Goal: Transaction & Acquisition: Purchase product/service

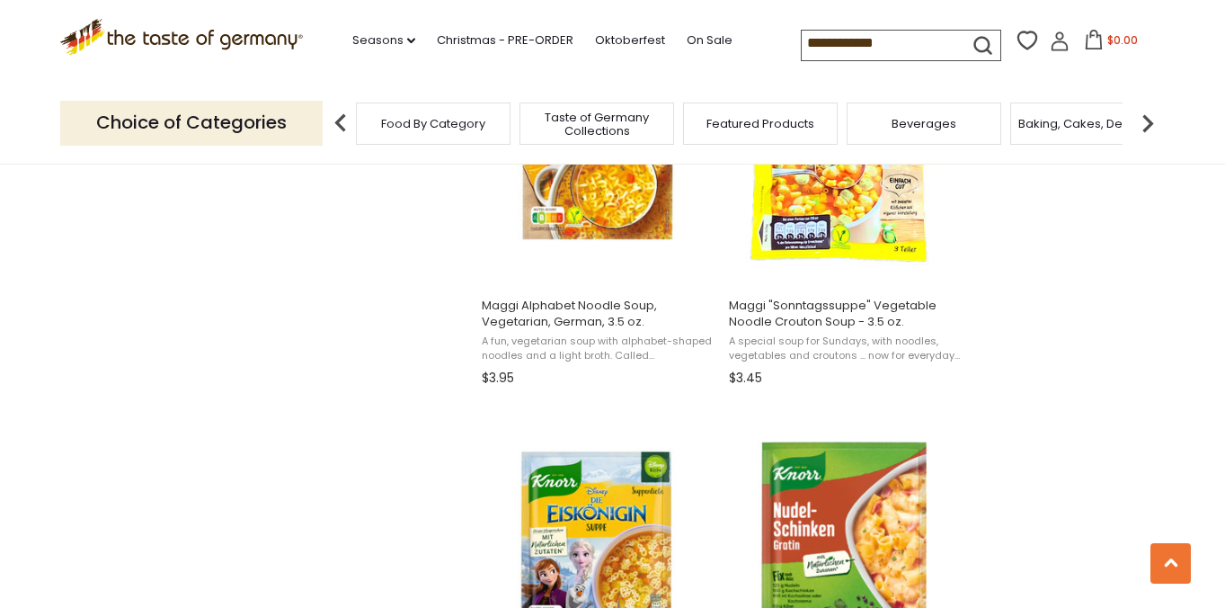
scroll to position [1765, 0]
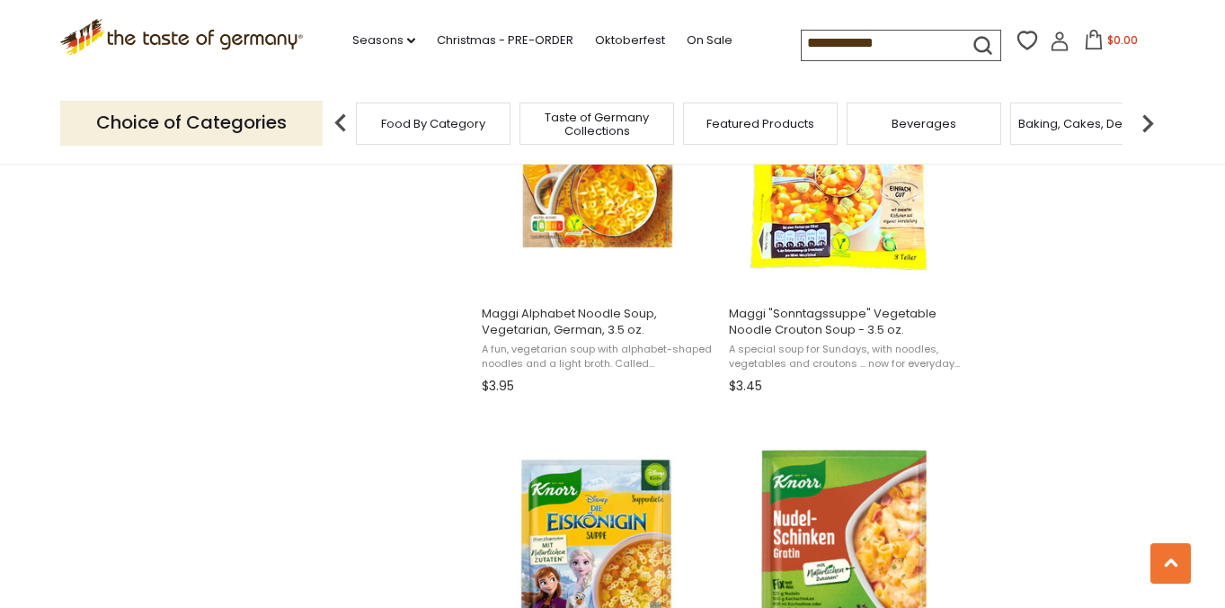
drag, startPoint x: 763, startPoint y: 44, endPoint x: 738, endPoint y: 44, distance: 25.2
click at [802, 44] on input "**********" at bounding box center [878, 43] width 152 height 25
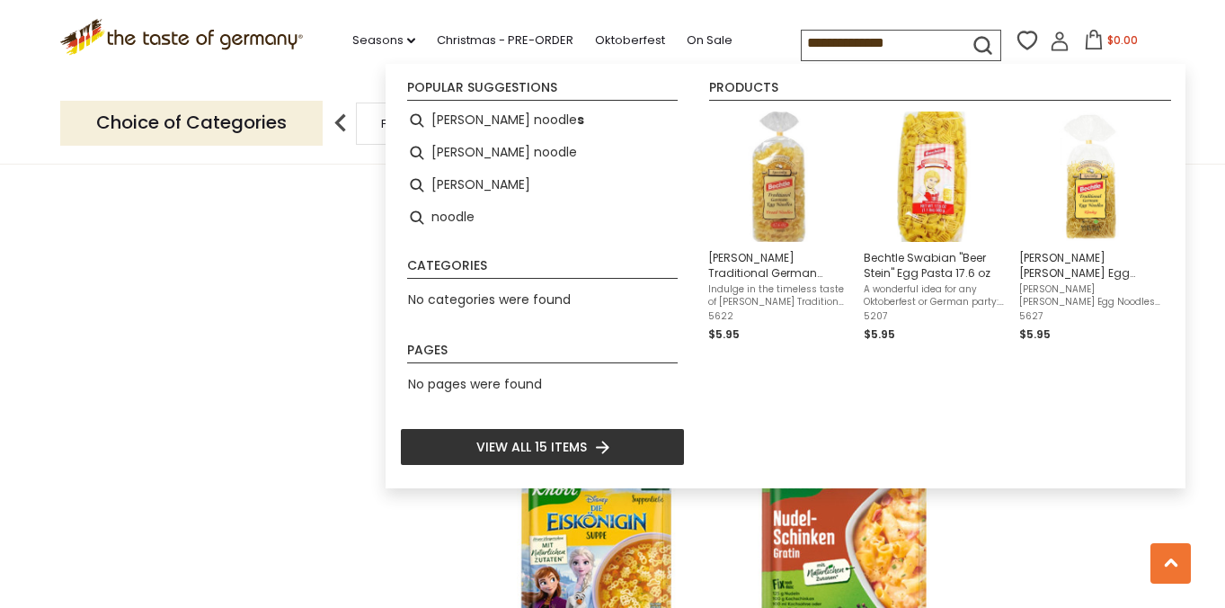
type input "**********"
click at [747, 259] on span "Bechtle Traditional German Broad Egg Noodles - 17.6 oz." at bounding box center [778, 265] width 141 height 31
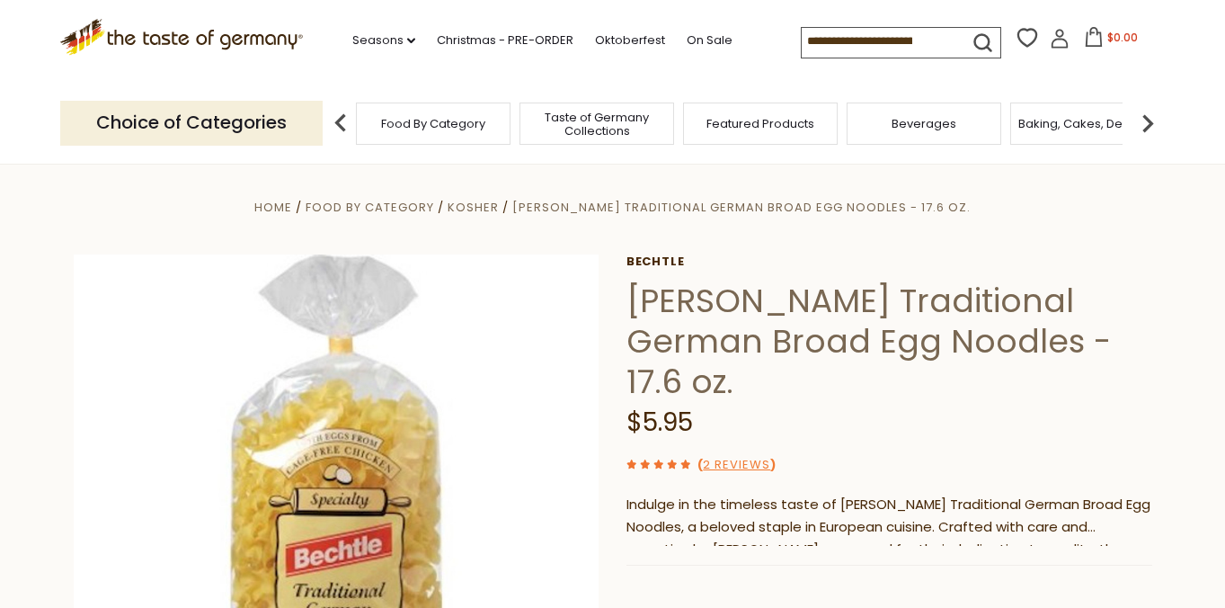
click at [815, 43] on input at bounding box center [878, 40] width 152 height 25
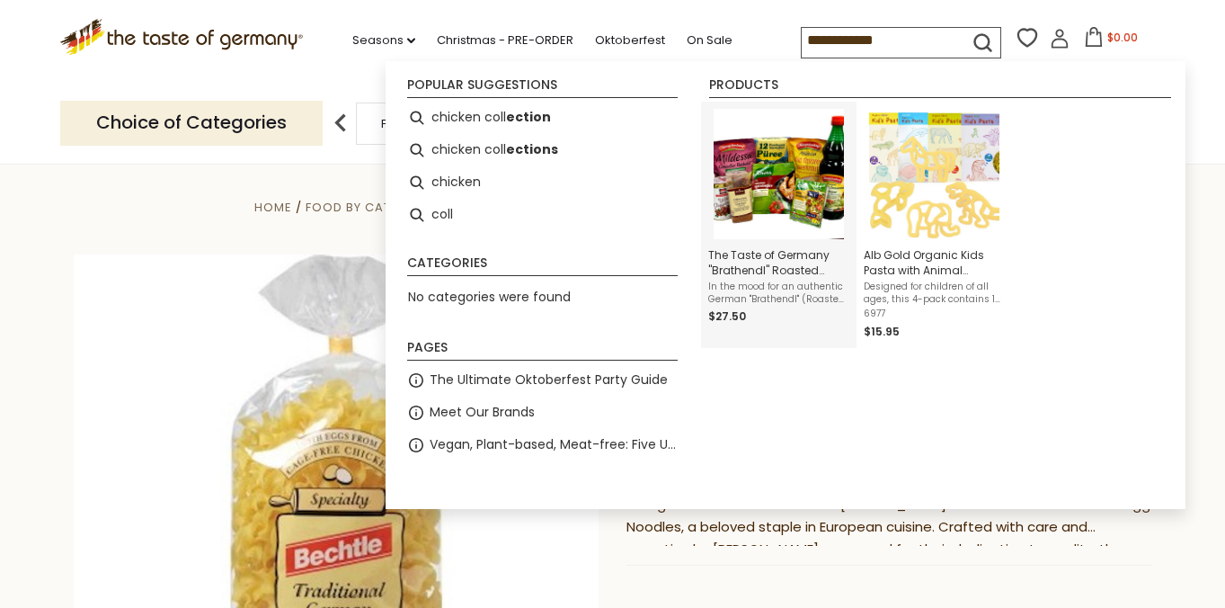
type input "**********"
click at [780, 268] on span "The Taste of Germany "Brathendl" Roasted Chicken Meal Kit" at bounding box center [778, 262] width 141 height 31
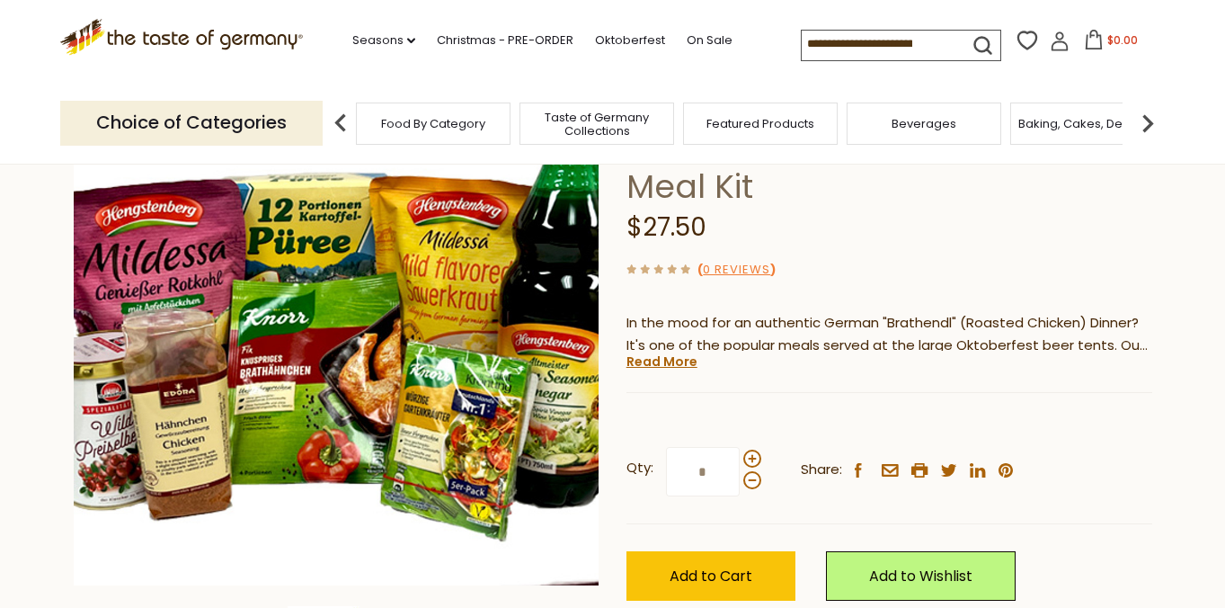
scroll to position [130, 0]
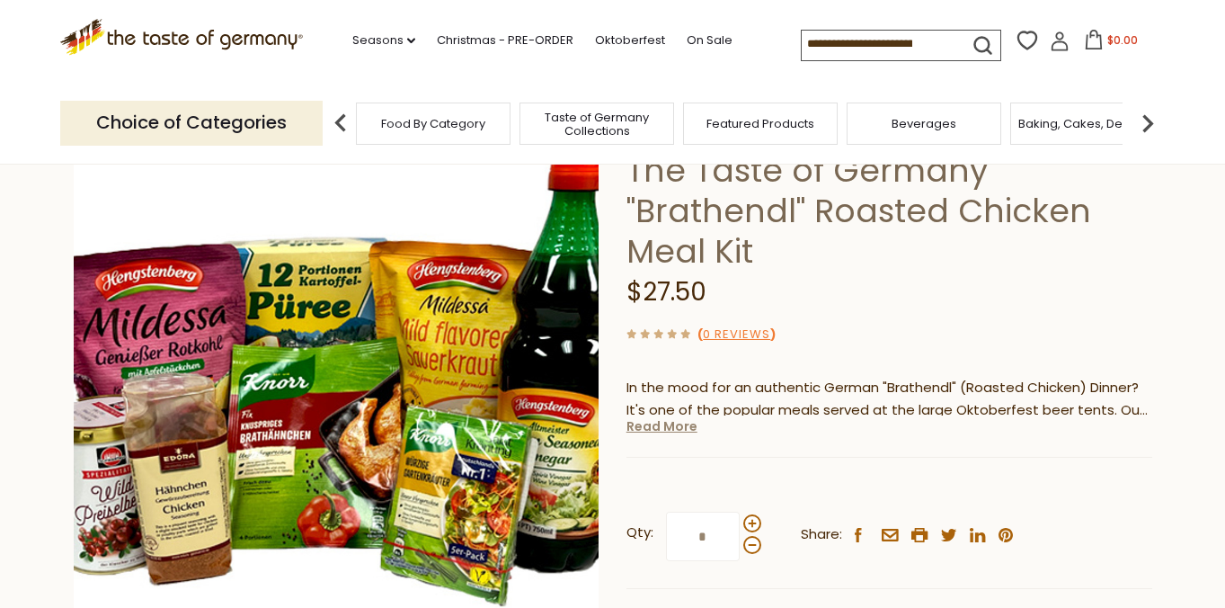
click at [677, 430] on link "Read More" at bounding box center [662, 426] width 71 height 18
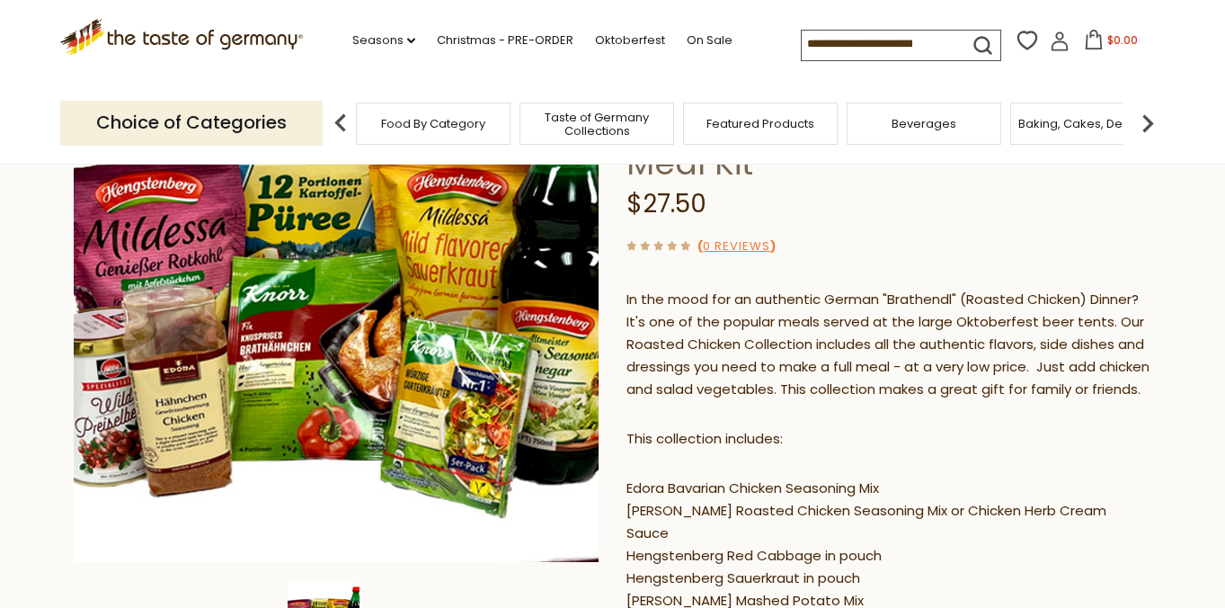
scroll to position [184, 0]
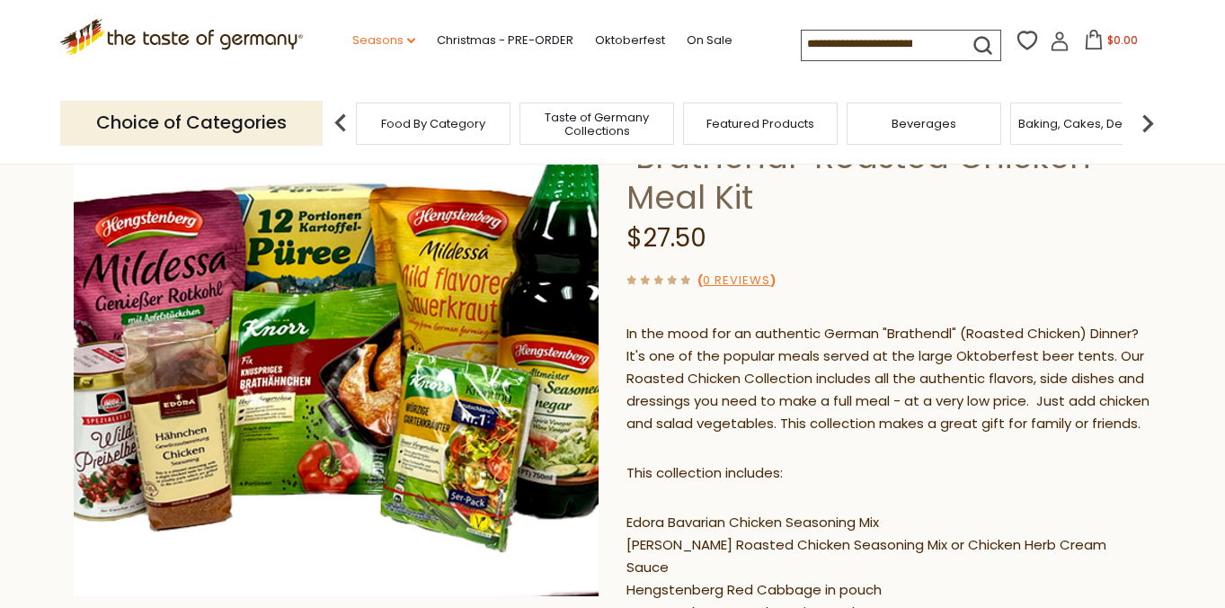
click at [354, 38] on link "Seasons dropdown_arrow" at bounding box center [383, 41] width 63 height 20
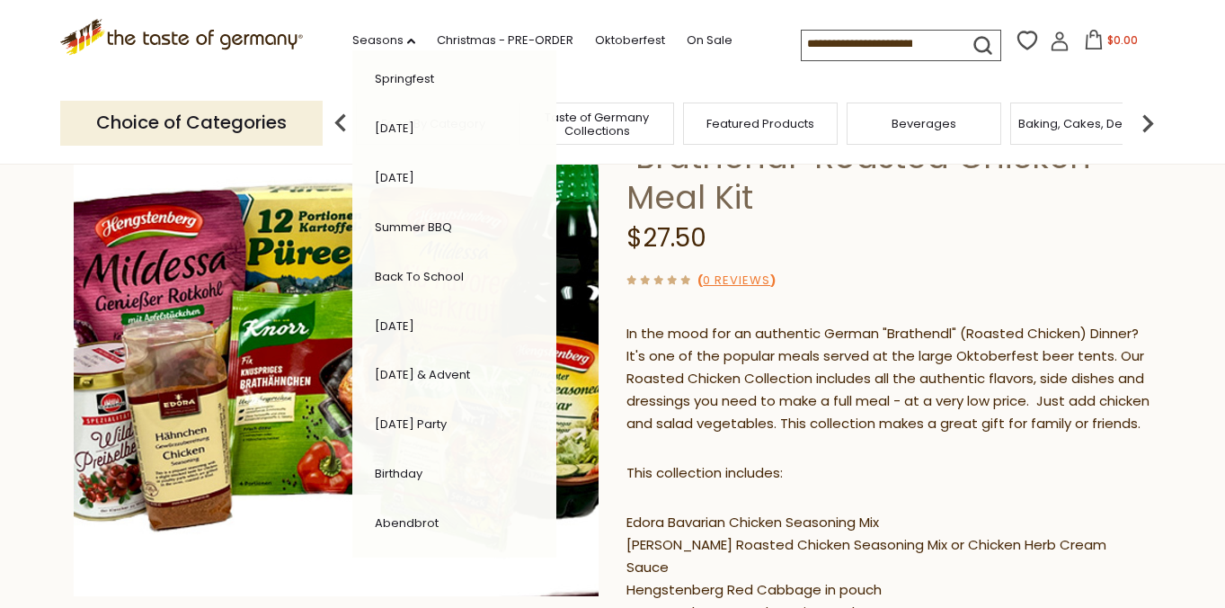
scroll to position [406, 0]
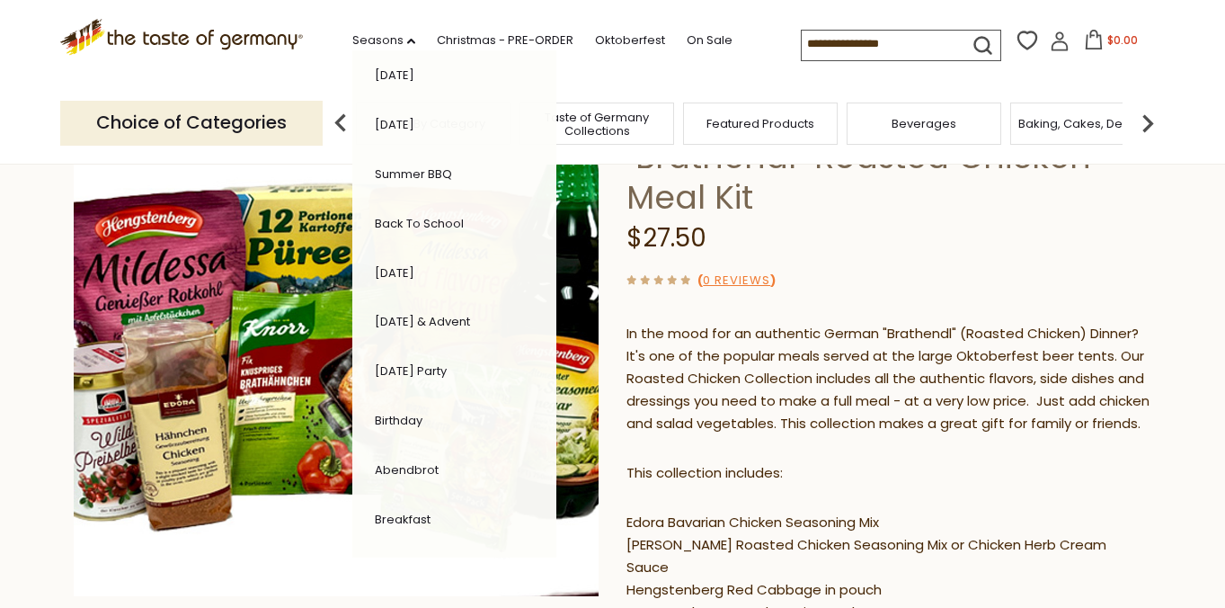
click at [717, 76] on div ".st0{fill:#EDD300;} .st1{fill:#D33E21;} .st0{fill:#EDD300;} .st1{fill:#D33E21;}…" at bounding box center [613, 41] width 1106 height 83
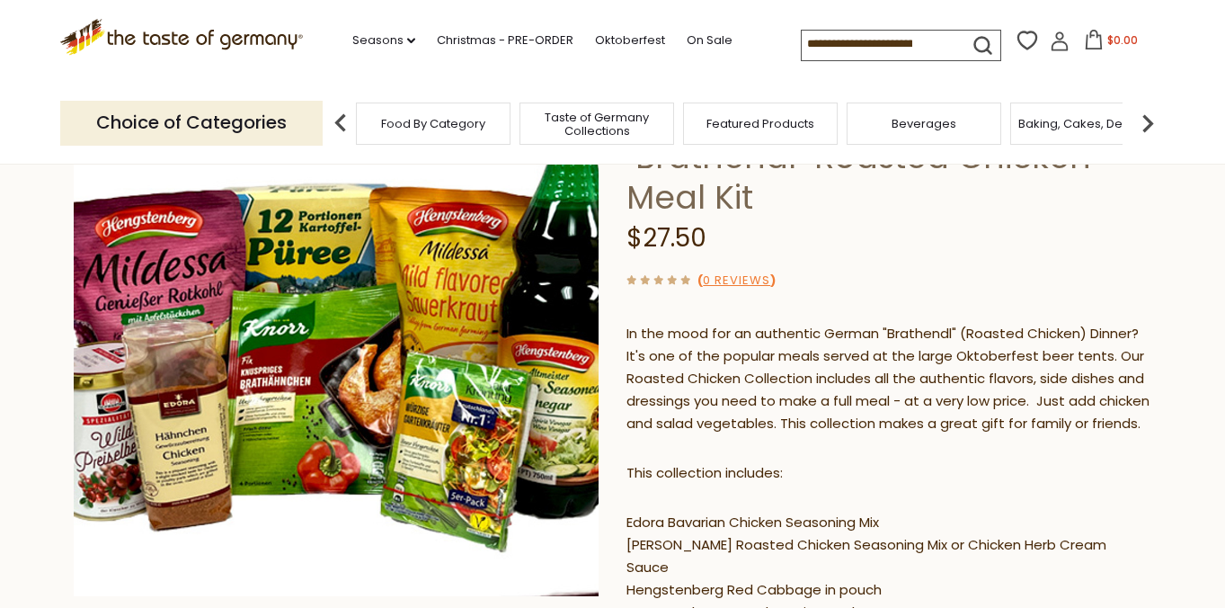
click at [1152, 117] on img at bounding box center [1148, 123] width 36 height 36
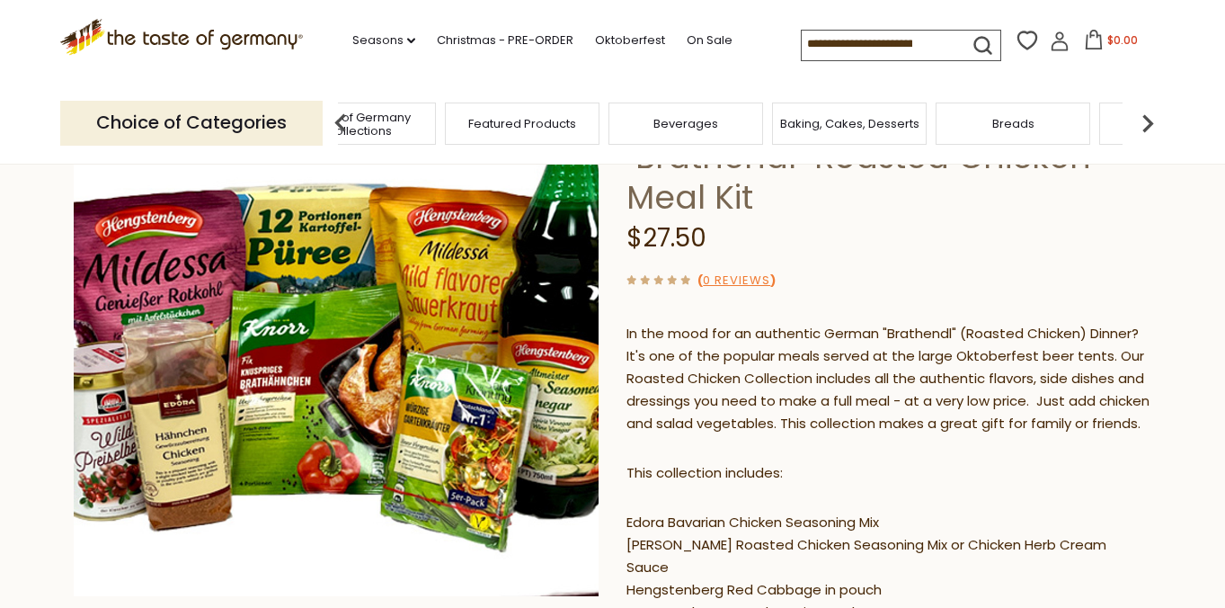
click at [1152, 117] on img at bounding box center [1148, 123] width 36 height 36
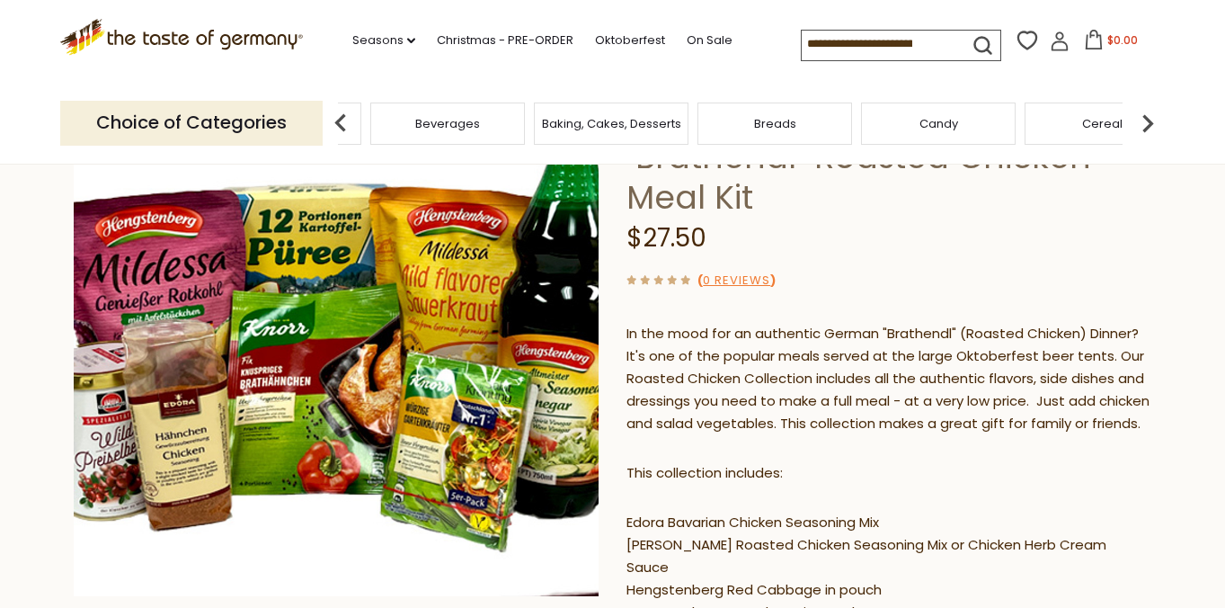
click at [1152, 117] on img at bounding box center [1148, 123] width 36 height 36
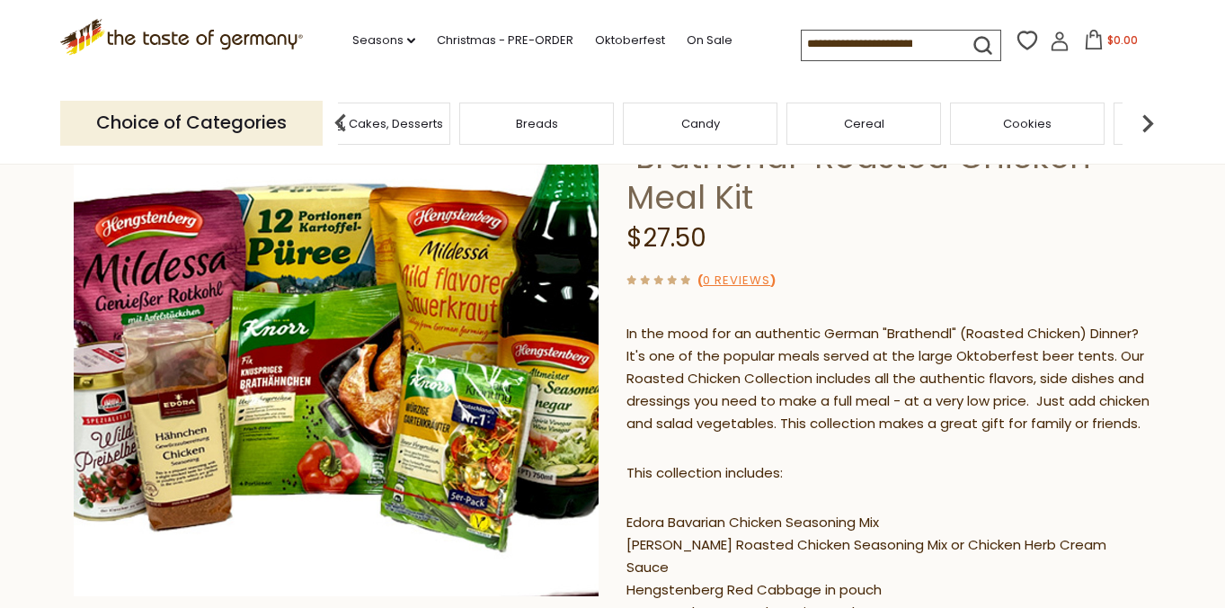
click at [1152, 117] on img at bounding box center [1148, 123] width 36 height 36
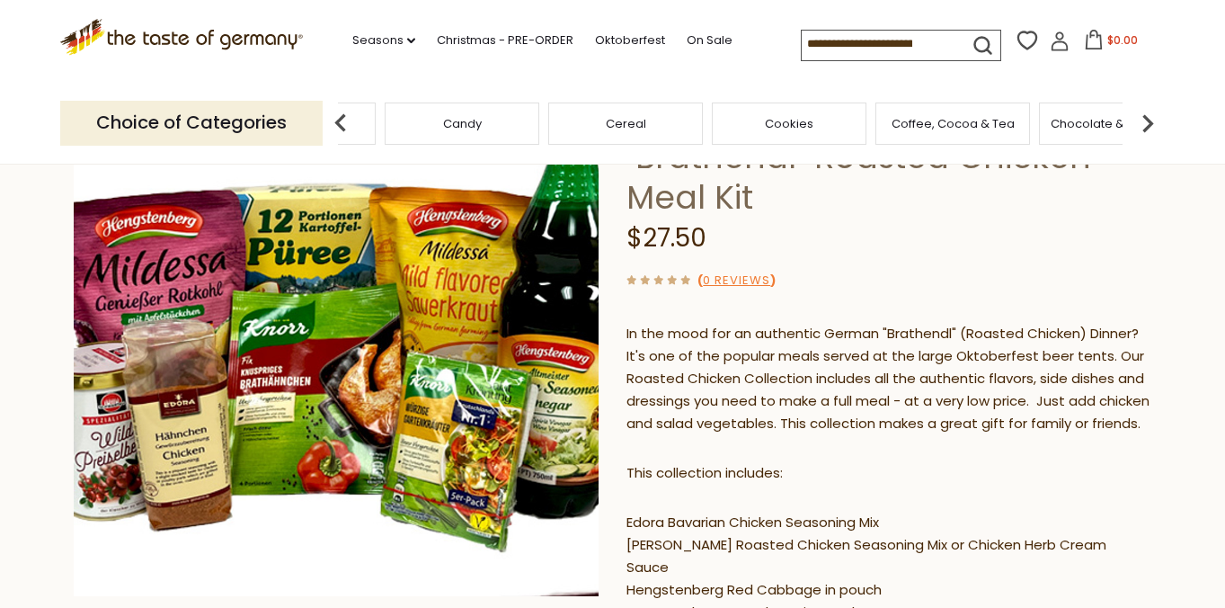
click at [1152, 117] on img at bounding box center [1148, 123] width 36 height 36
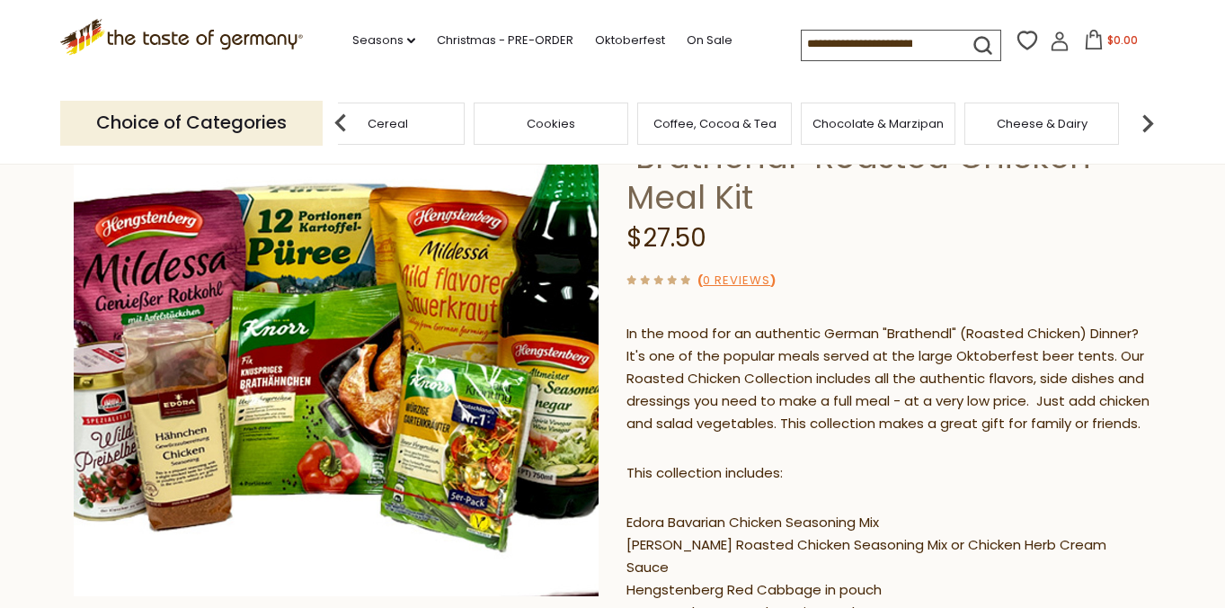
click at [1152, 117] on img at bounding box center [1148, 123] width 36 height 36
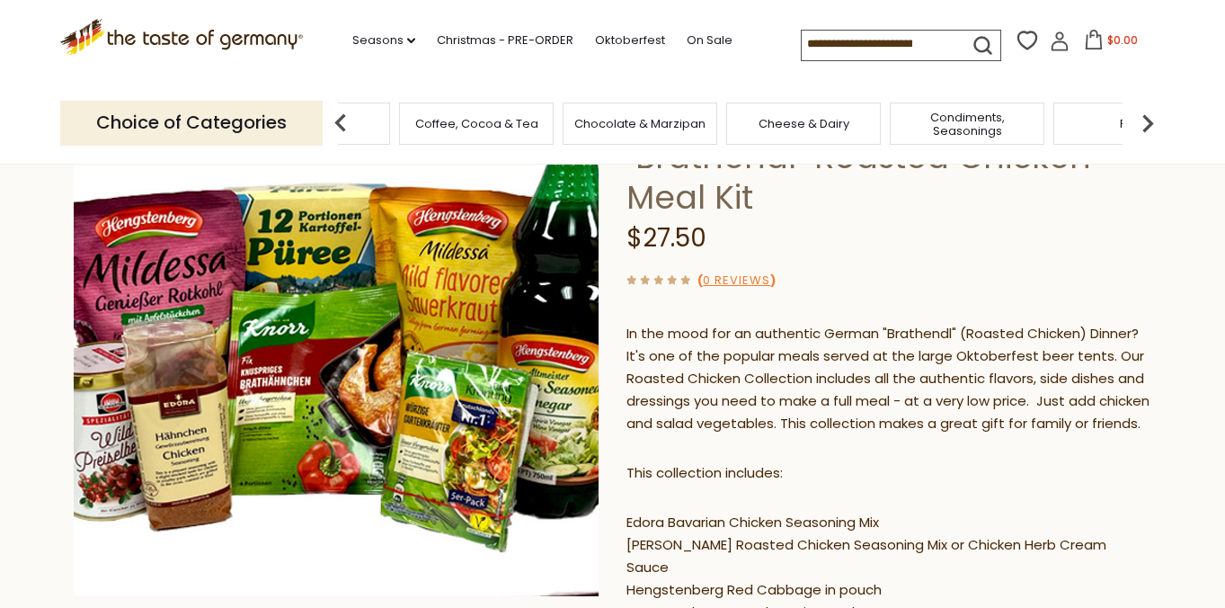
click at [1152, 117] on img at bounding box center [1148, 123] width 36 height 36
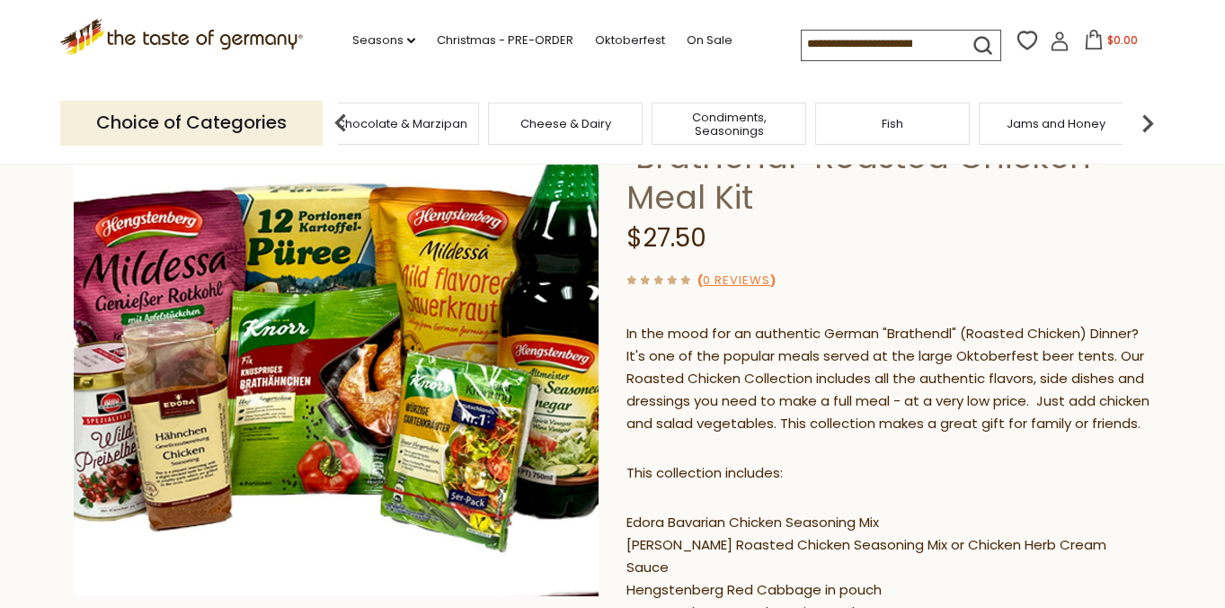
click at [1152, 117] on img at bounding box center [1148, 123] width 36 height 36
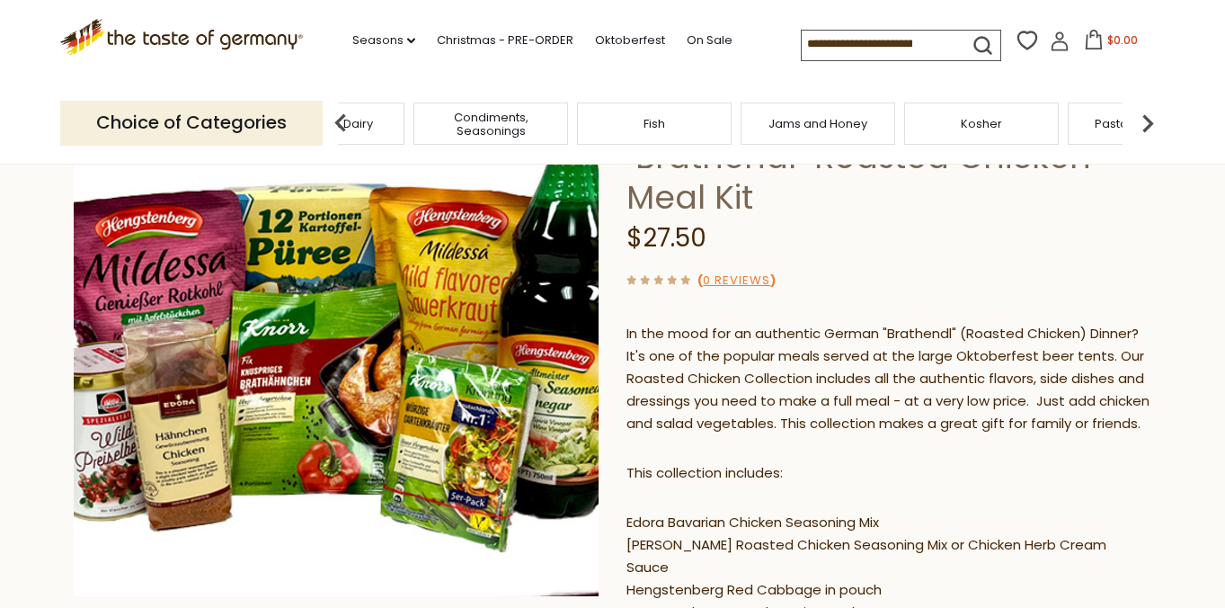
click at [1152, 117] on img at bounding box center [1148, 123] width 36 height 36
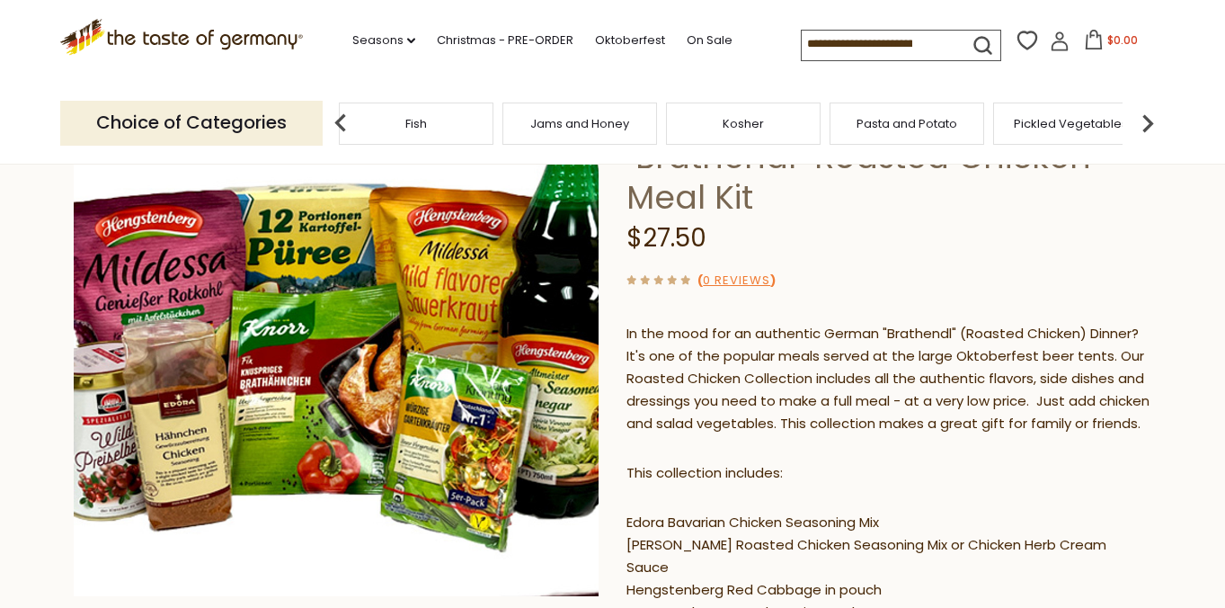
click at [1152, 117] on img at bounding box center [1148, 123] width 36 height 36
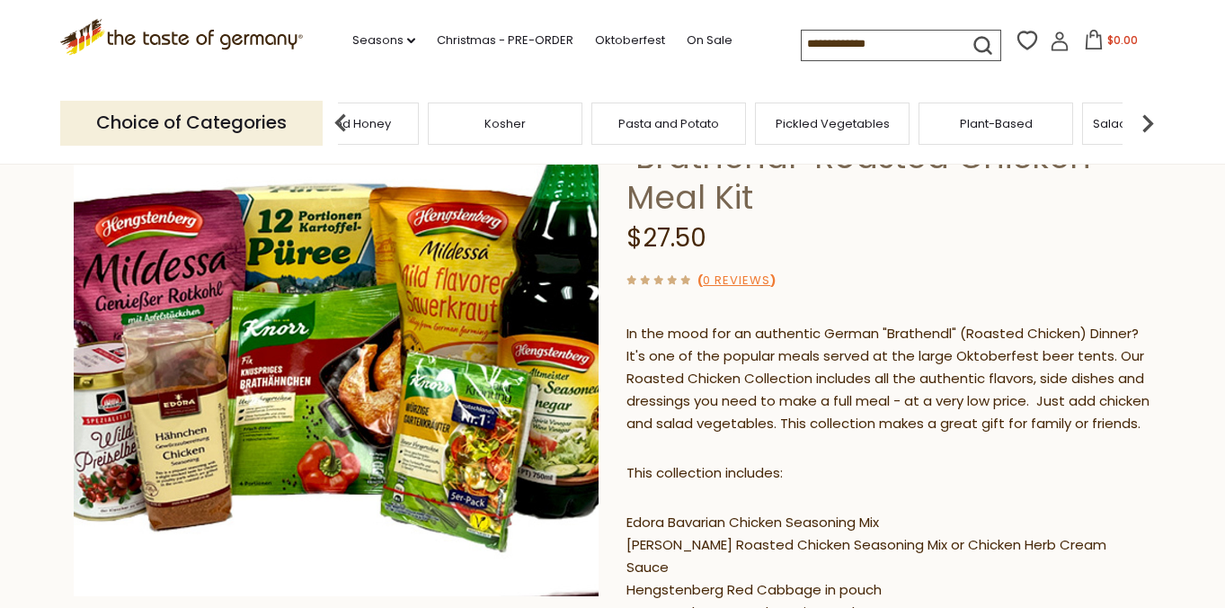
click at [1152, 117] on img at bounding box center [1148, 123] width 36 height 36
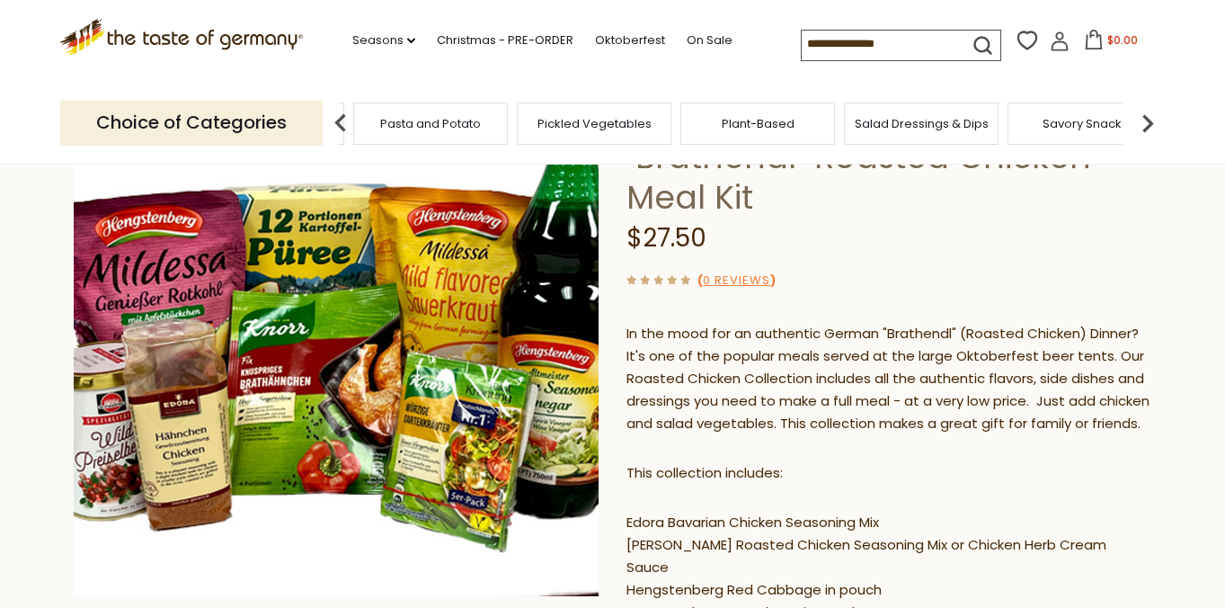
click at [1152, 117] on img at bounding box center [1148, 123] width 36 height 36
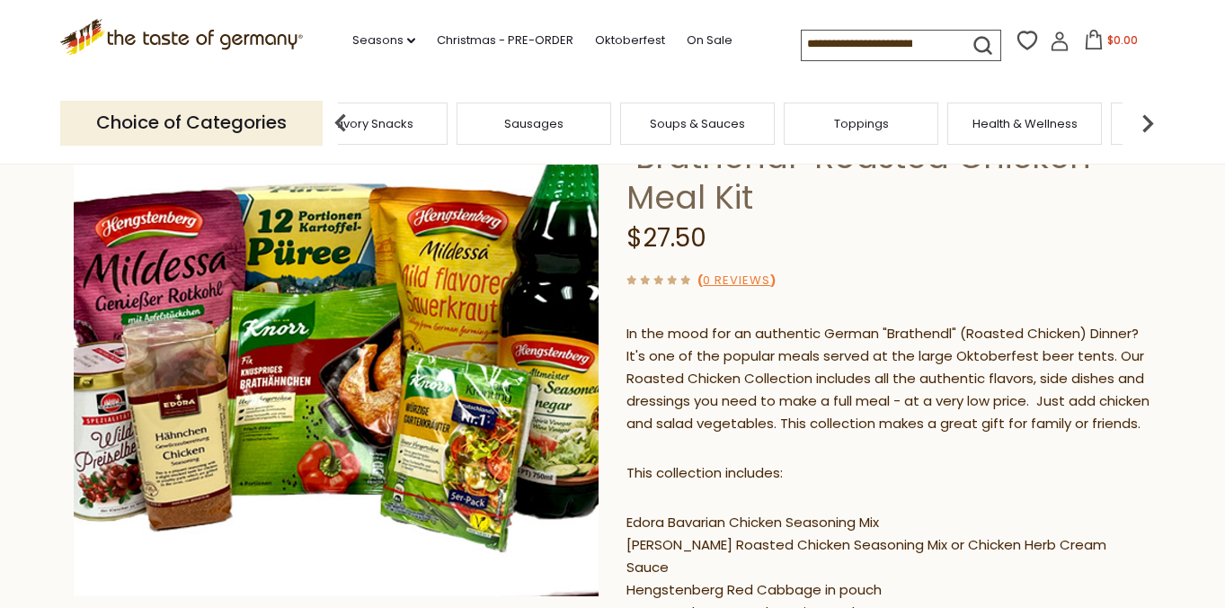
click at [1152, 117] on img at bounding box center [1148, 123] width 36 height 36
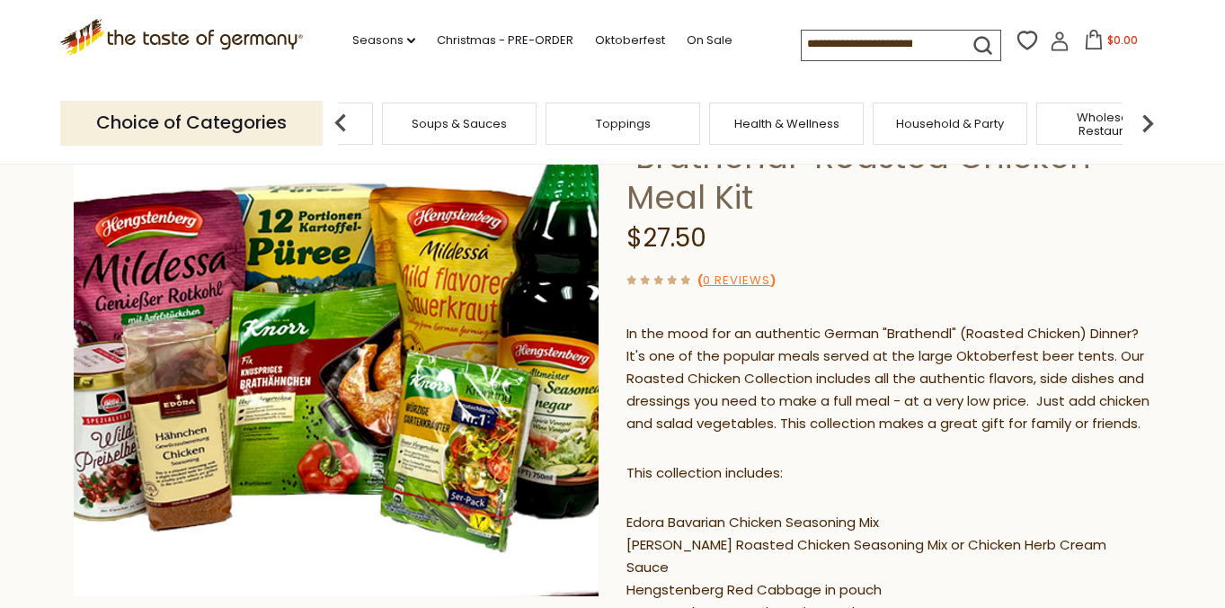
click at [1152, 117] on img at bounding box center [1148, 123] width 36 height 36
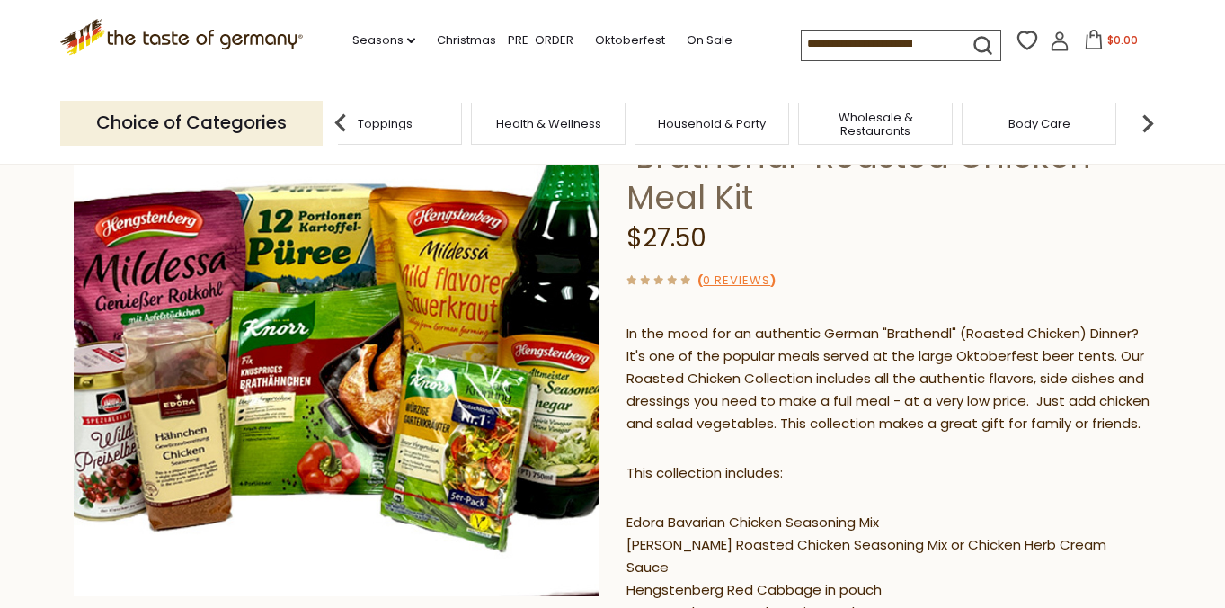
click at [1152, 117] on img at bounding box center [1148, 123] width 36 height 36
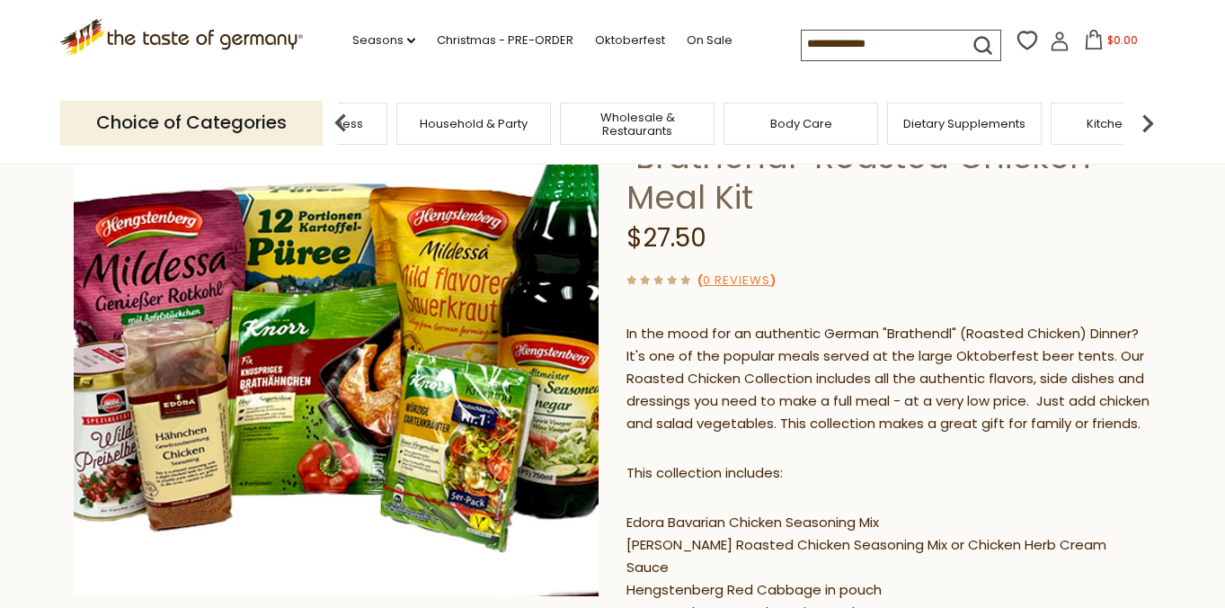
click at [1145, 122] on img at bounding box center [1148, 123] width 36 height 36
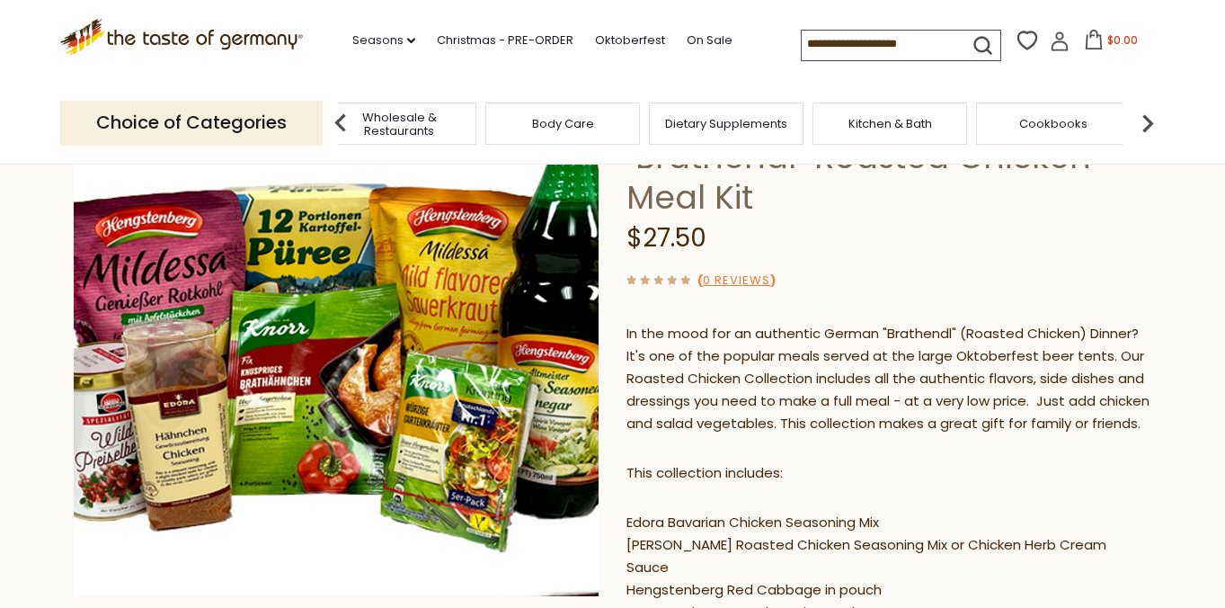
click at [1145, 122] on img at bounding box center [1148, 123] width 36 height 36
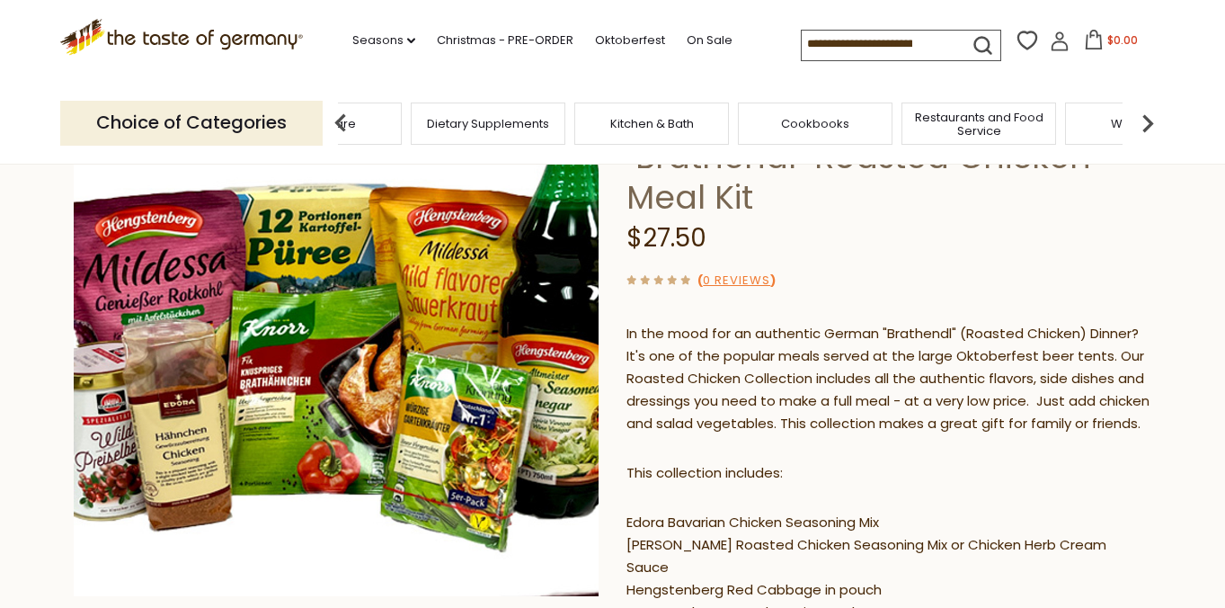
click at [1145, 122] on img at bounding box center [1148, 123] width 36 height 36
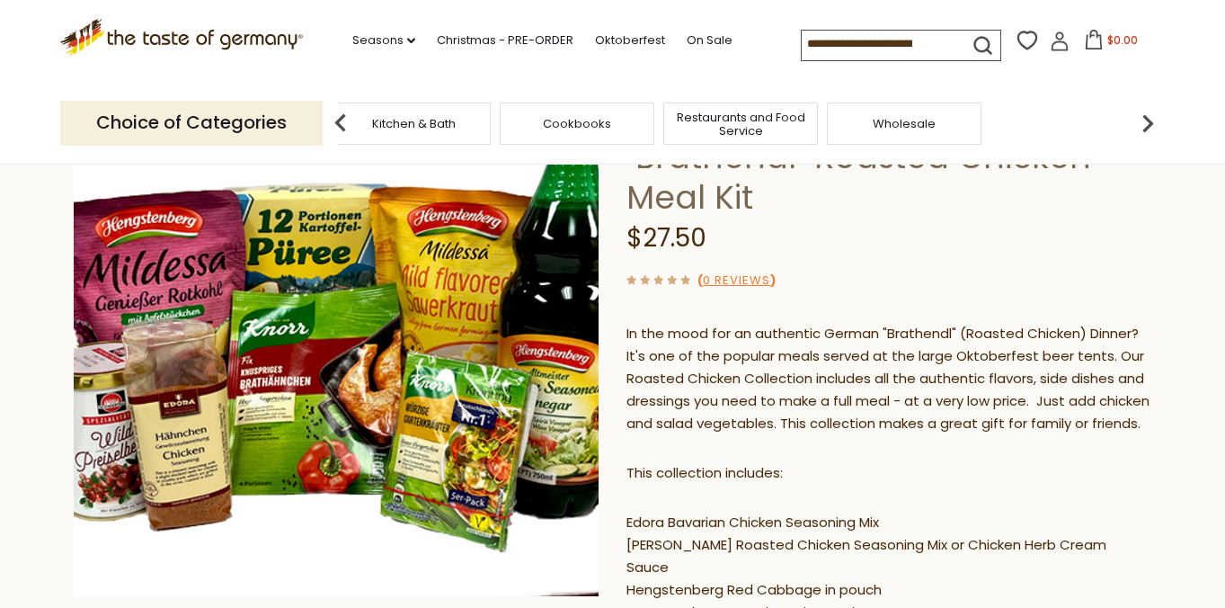
click at [343, 121] on img at bounding box center [341, 123] width 36 height 36
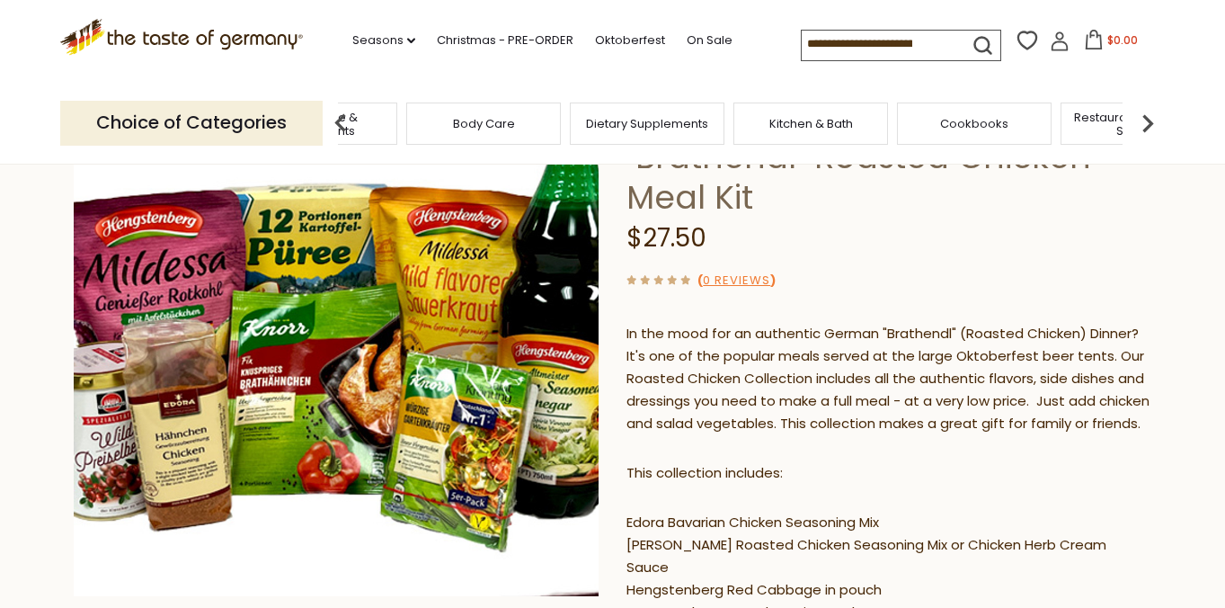
click at [343, 121] on img at bounding box center [341, 123] width 36 height 36
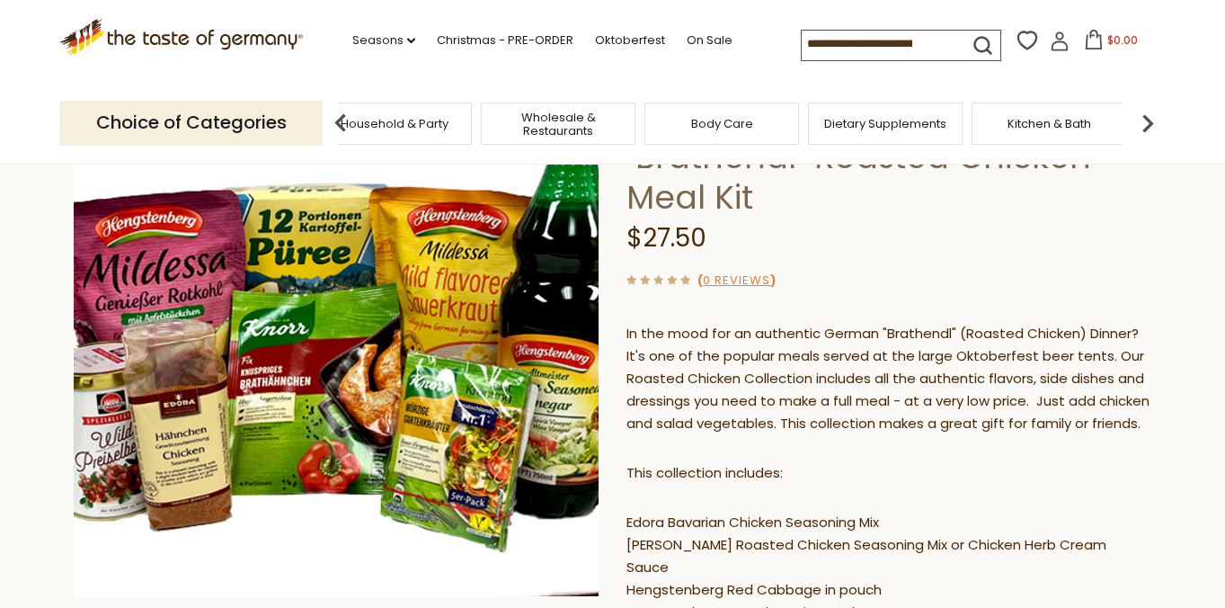
click at [343, 121] on img at bounding box center [341, 123] width 36 height 36
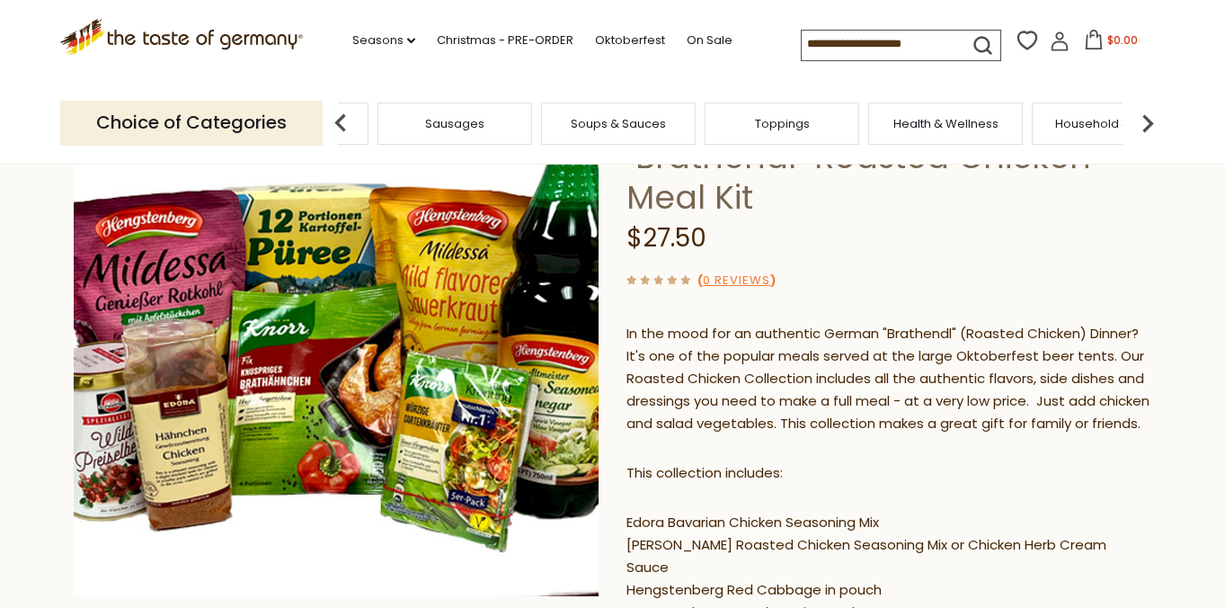
click at [1149, 123] on img at bounding box center [1148, 123] width 36 height 36
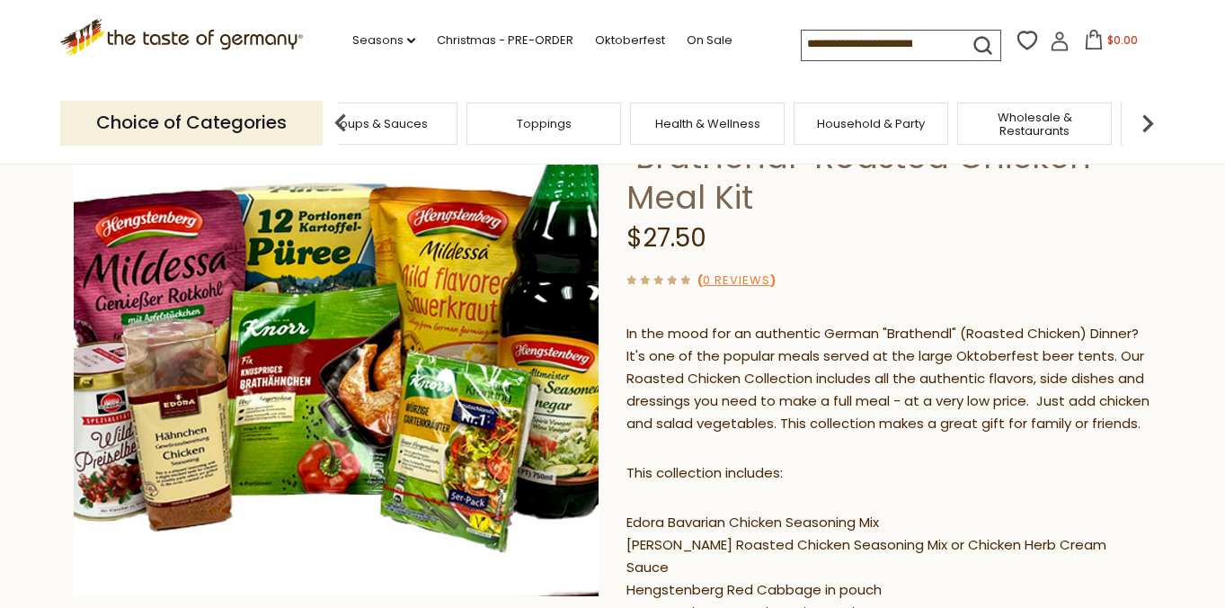
click at [889, 118] on span "Household & Party" at bounding box center [871, 123] width 108 height 13
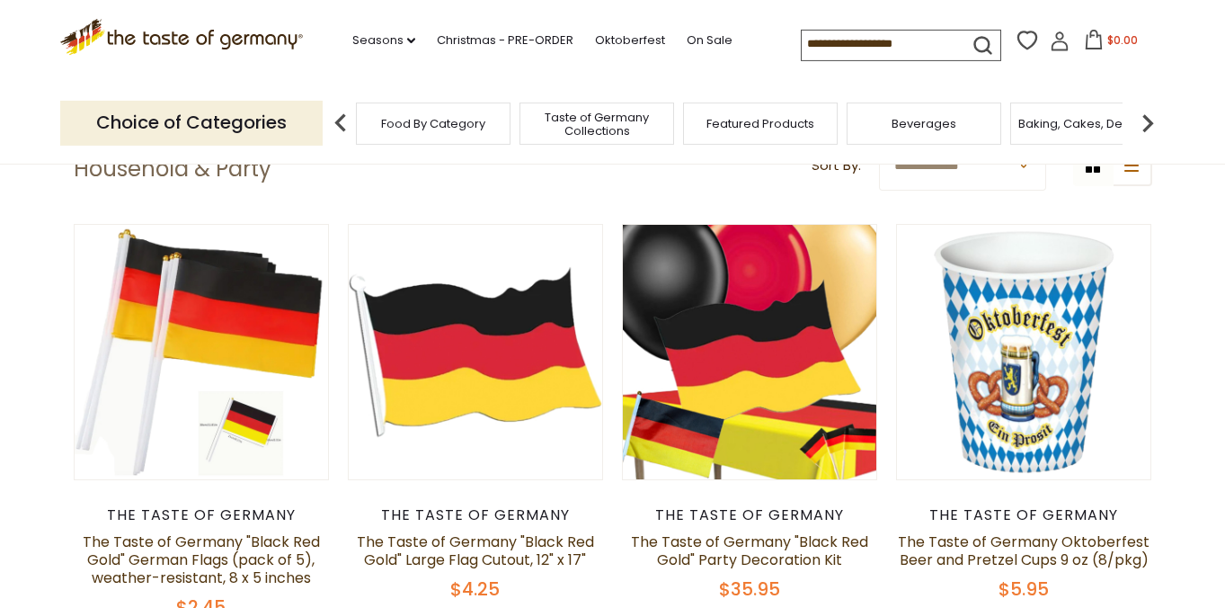
scroll to position [129, 0]
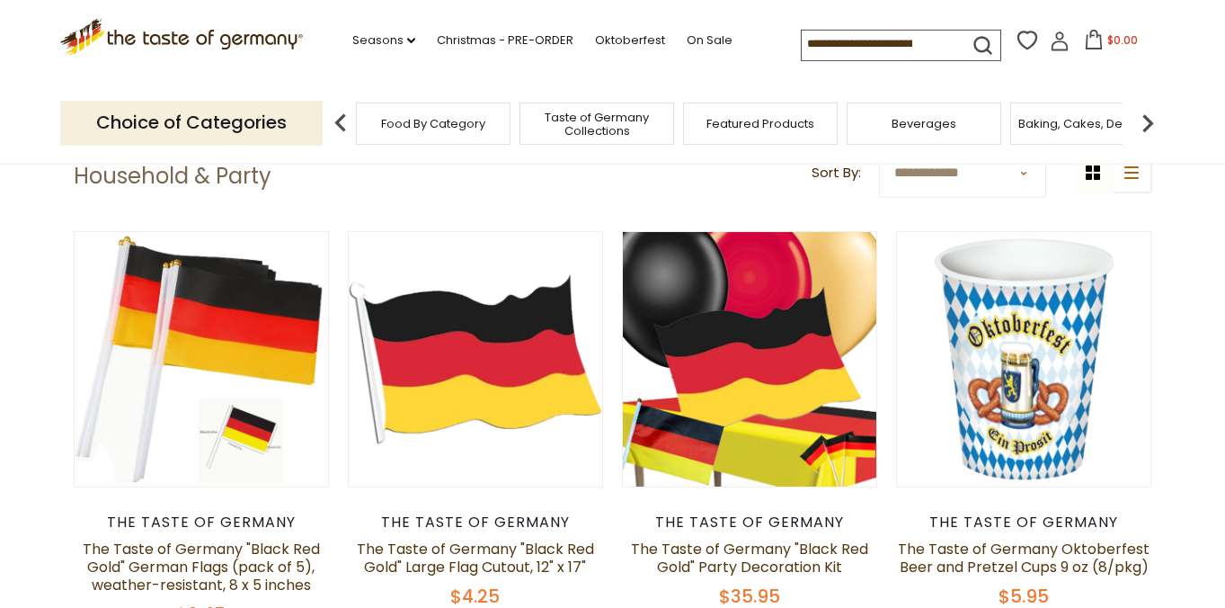
drag, startPoint x: 855, startPoint y: 39, endPoint x: 624, endPoint y: 39, distance: 231.0
click at [802, 39] on input at bounding box center [878, 43] width 152 height 25
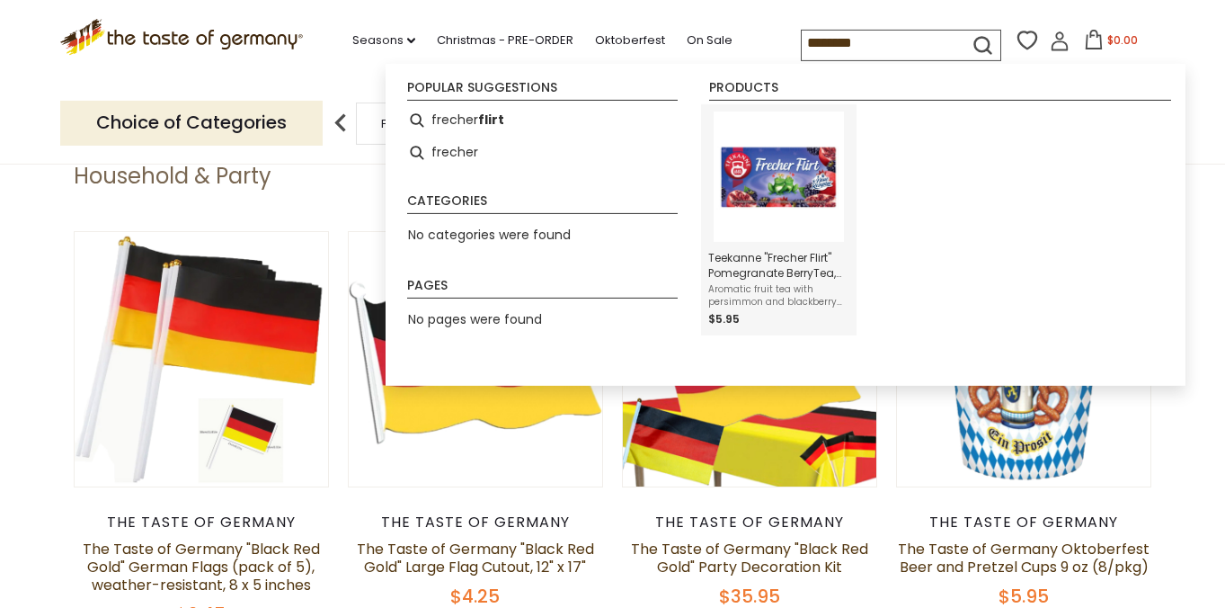
type input "*******"
click at [743, 182] on img "Instant Search Results" at bounding box center [779, 176] width 130 height 130
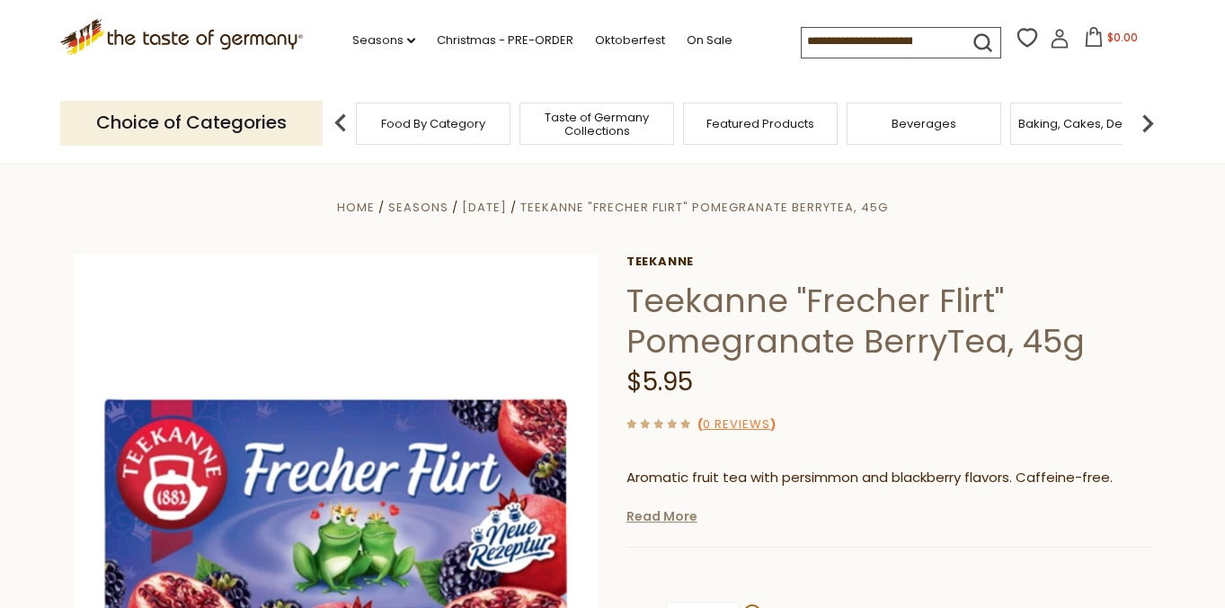
click at [675, 523] on link "Read More" at bounding box center [662, 516] width 71 height 18
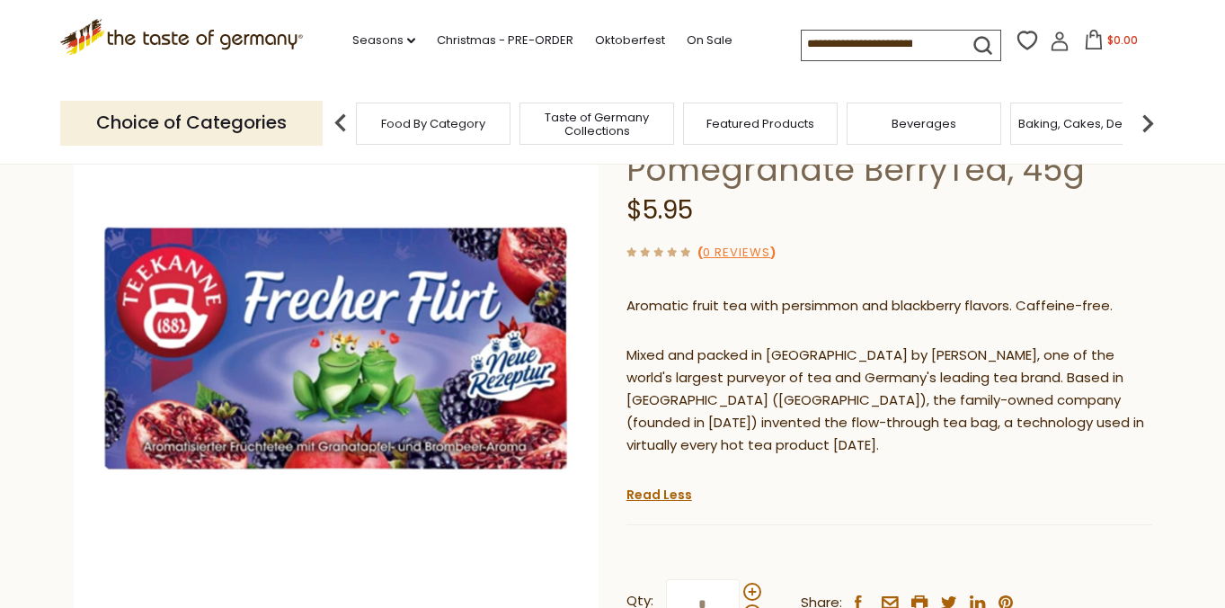
scroll to position [111, 0]
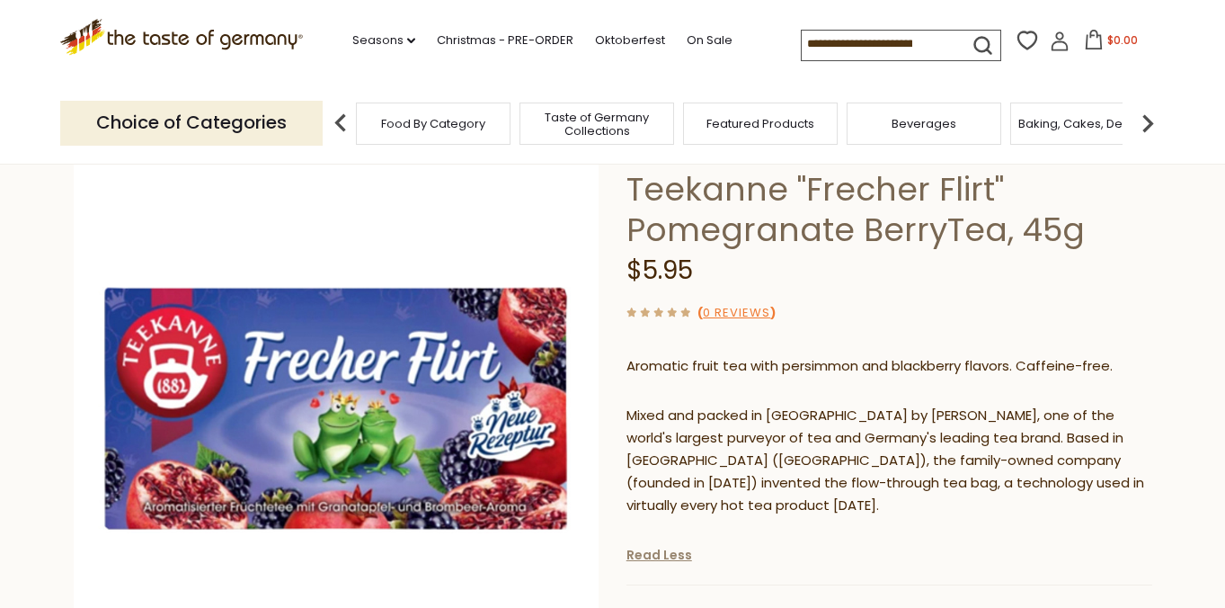
click at [656, 550] on link "Read Less" at bounding box center [660, 555] width 66 height 18
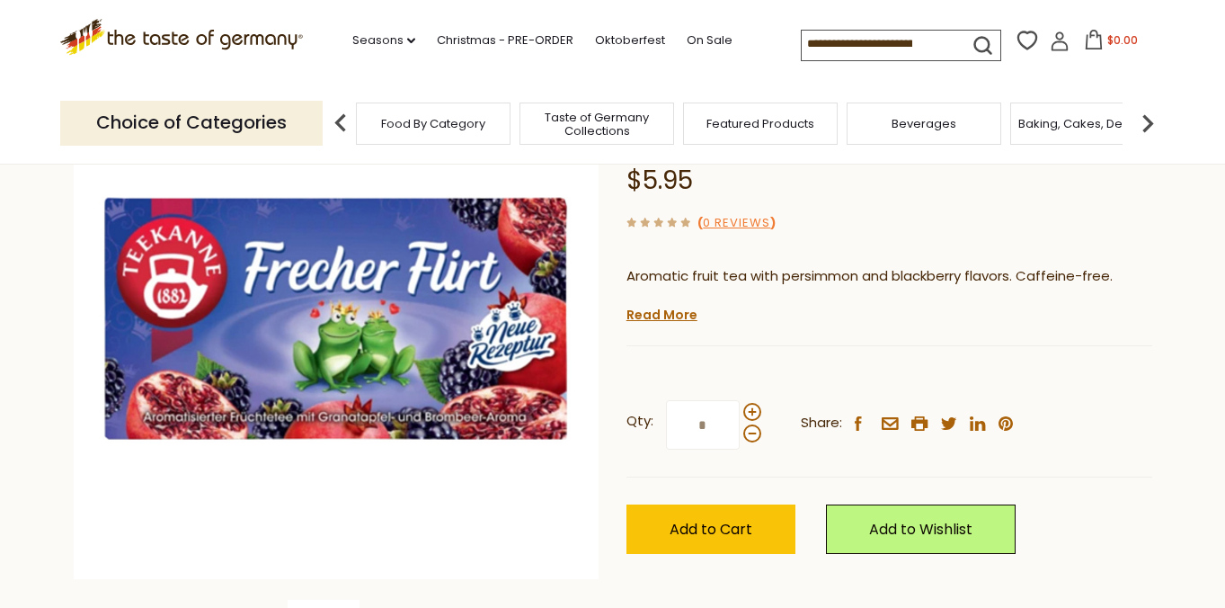
scroll to position [175, 0]
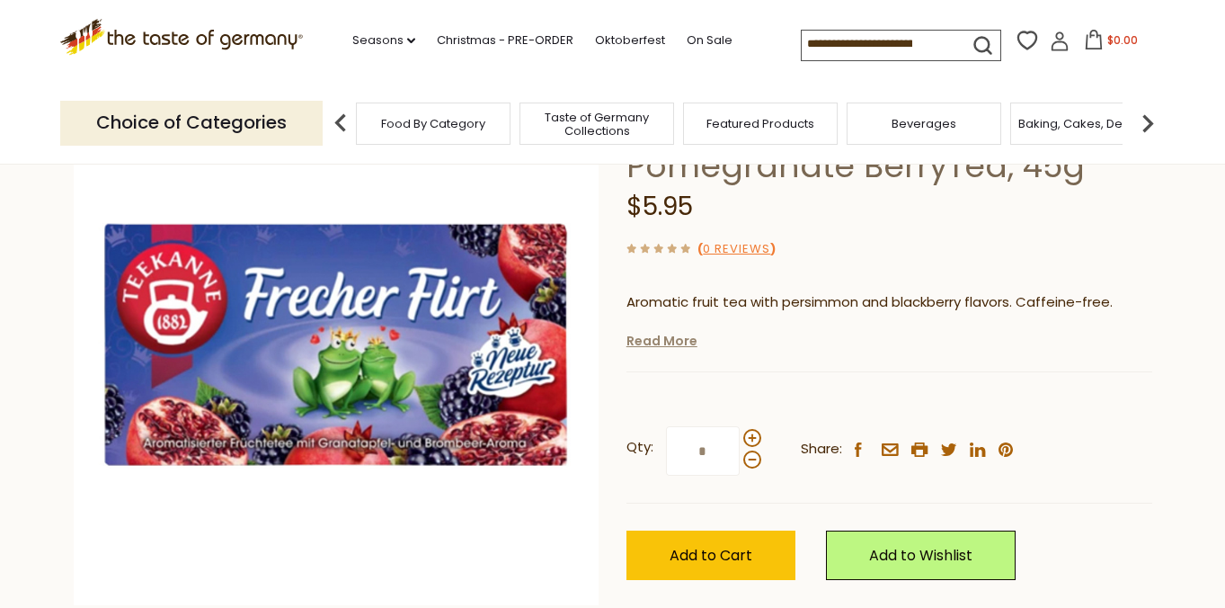
click at [673, 342] on link "Read More" at bounding box center [662, 341] width 71 height 18
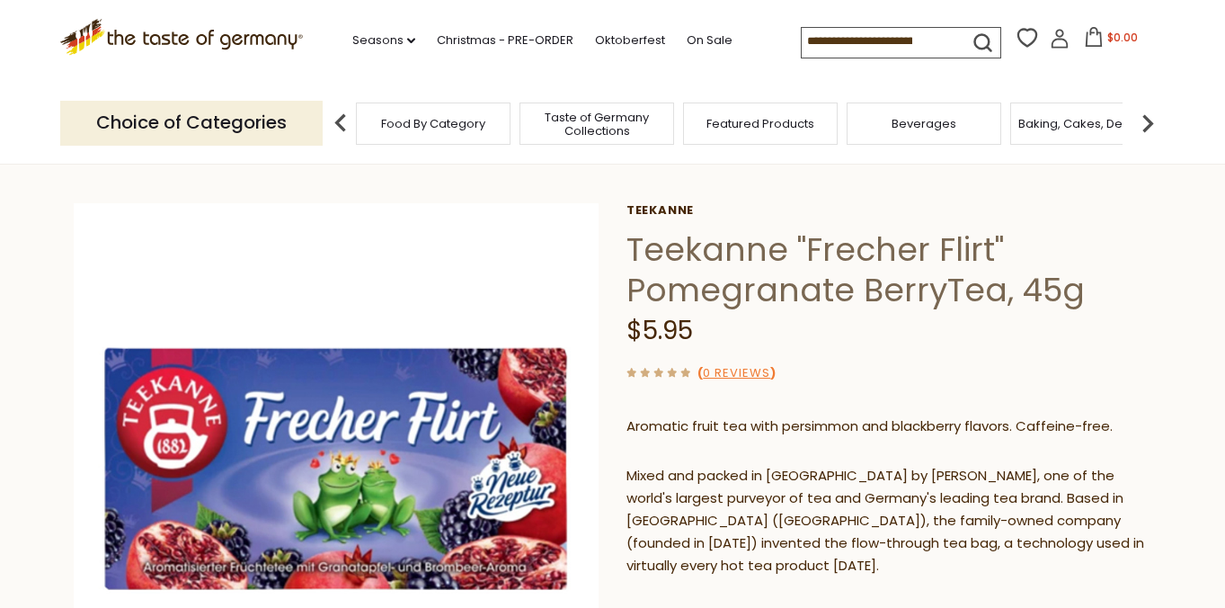
scroll to position [58, 0]
